Goal: Task Accomplishment & Management: Use online tool/utility

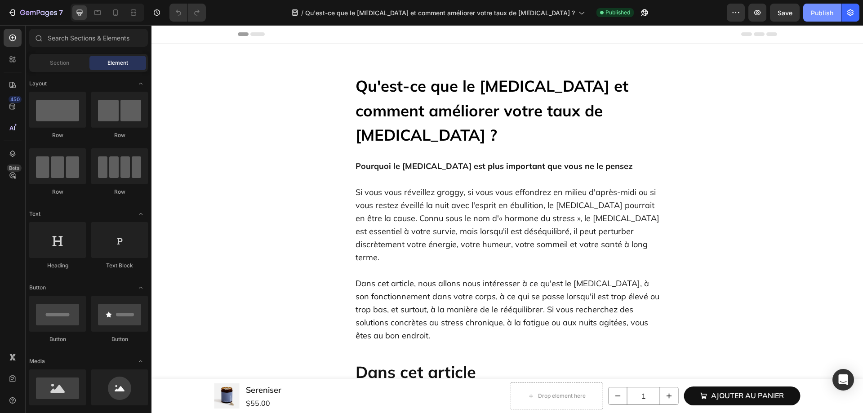
click at [835, 12] on button "Publish" at bounding box center [822, 13] width 38 height 18
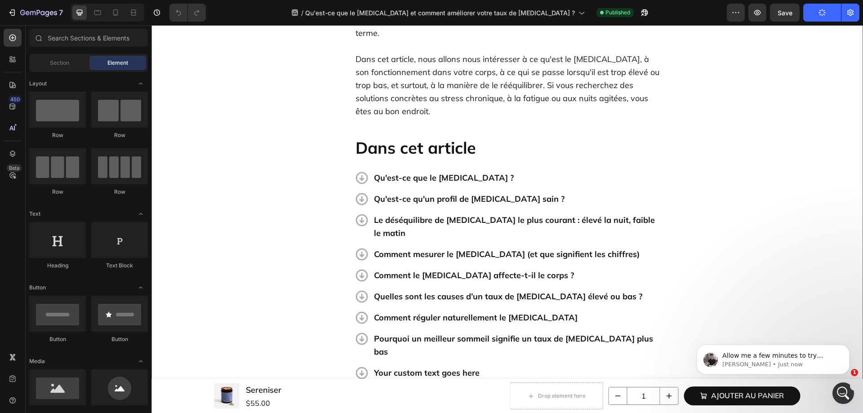
scroll to position [225, 0]
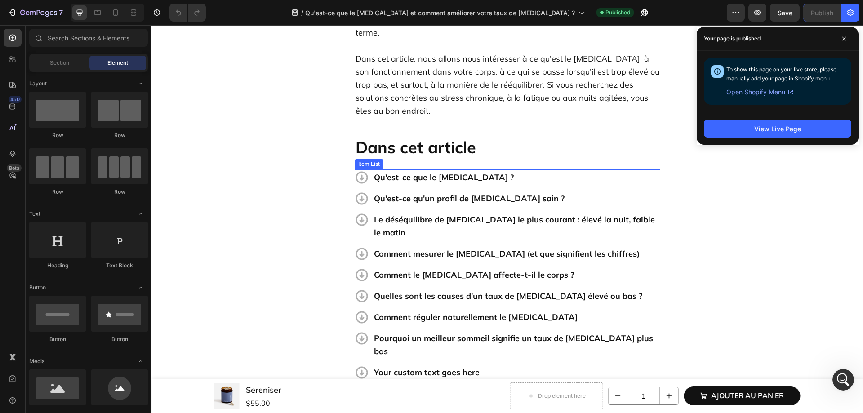
click at [418, 364] on div "Your custom text goes here" at bounding box center [516, 372] width 288 height 16
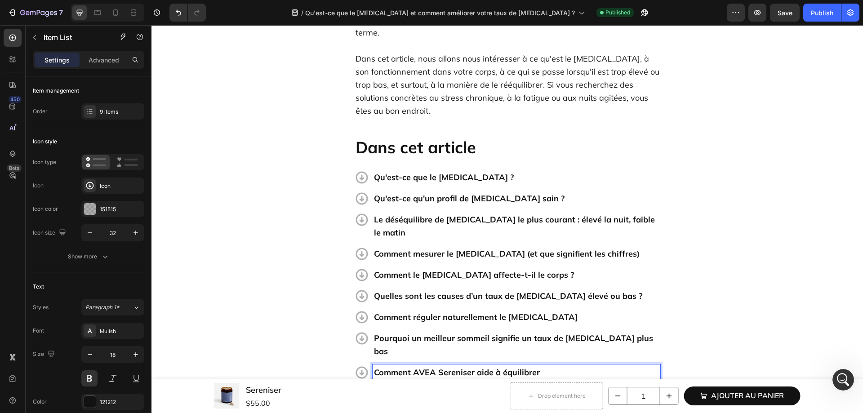
click at [552, 366] on p "Comment AVEA Sereniser aide à équilibrer" at bounding box center [516, 372] width 285 height 13
click at [616, 366] on p "Comment AVEA Sereniser aide à équilibrer le [MEDICAL_DATA] (sans mé latonine)" at bounding box center [516, 379] width 285 height 26
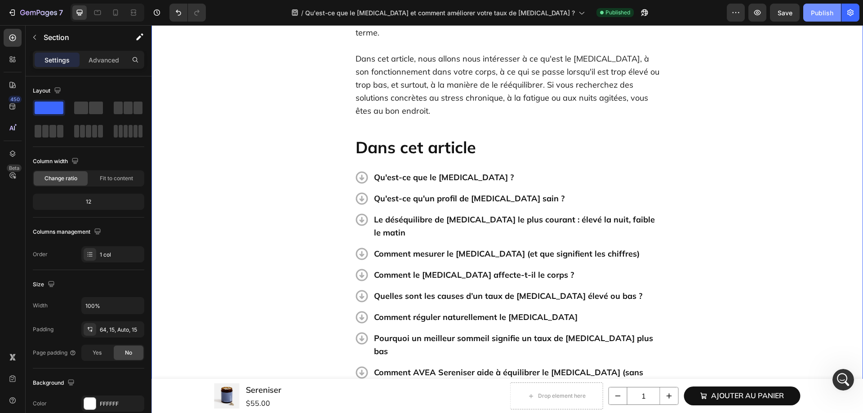
click at [814, 13] on div "Publish" at bounding box center [821, 12] width 22 height 9
click at [640, 16] on icon "button" at bounding box center [644, 12] width 9 height 9
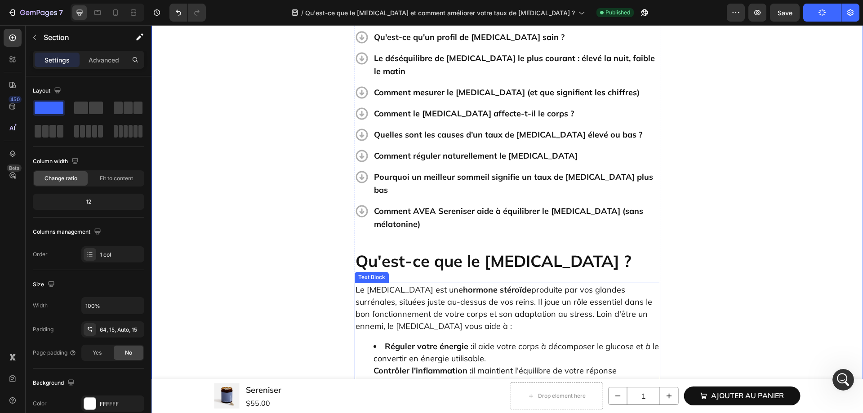
scroll to position [359, 0]
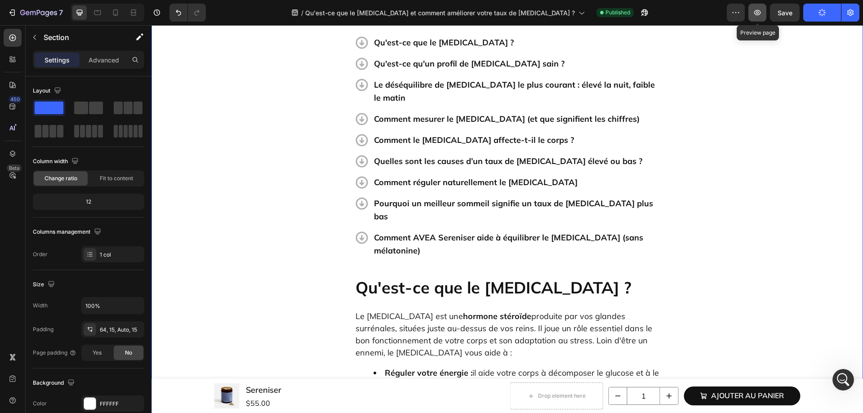
click at [765, 15] on button "button" at bounding box center [757, 13] width 18 height 18
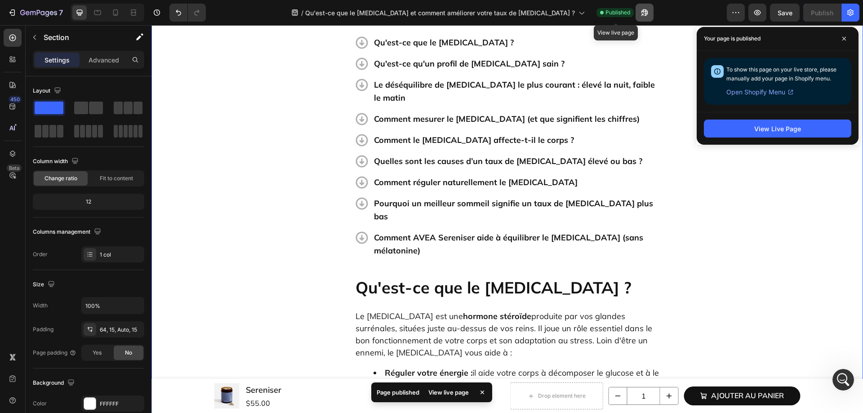
click at [640, 9] on icon "button" at bounding box center [644, 12] width 9 height 9
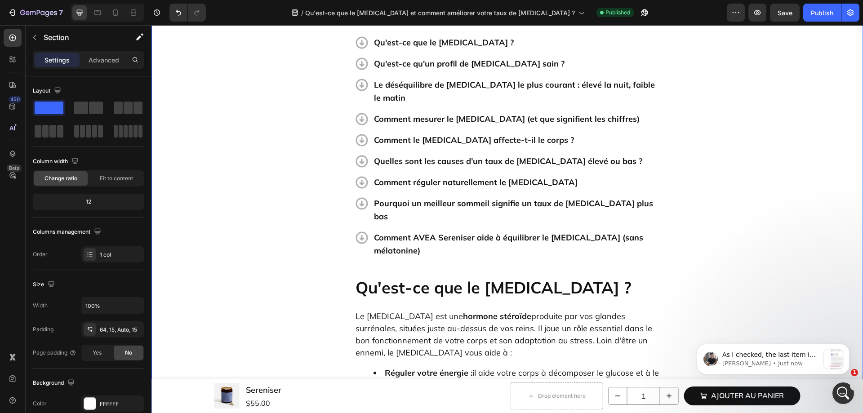
scroll to position [0, 0]
